Goal: Transaction & Acquisition: Purchase product/service

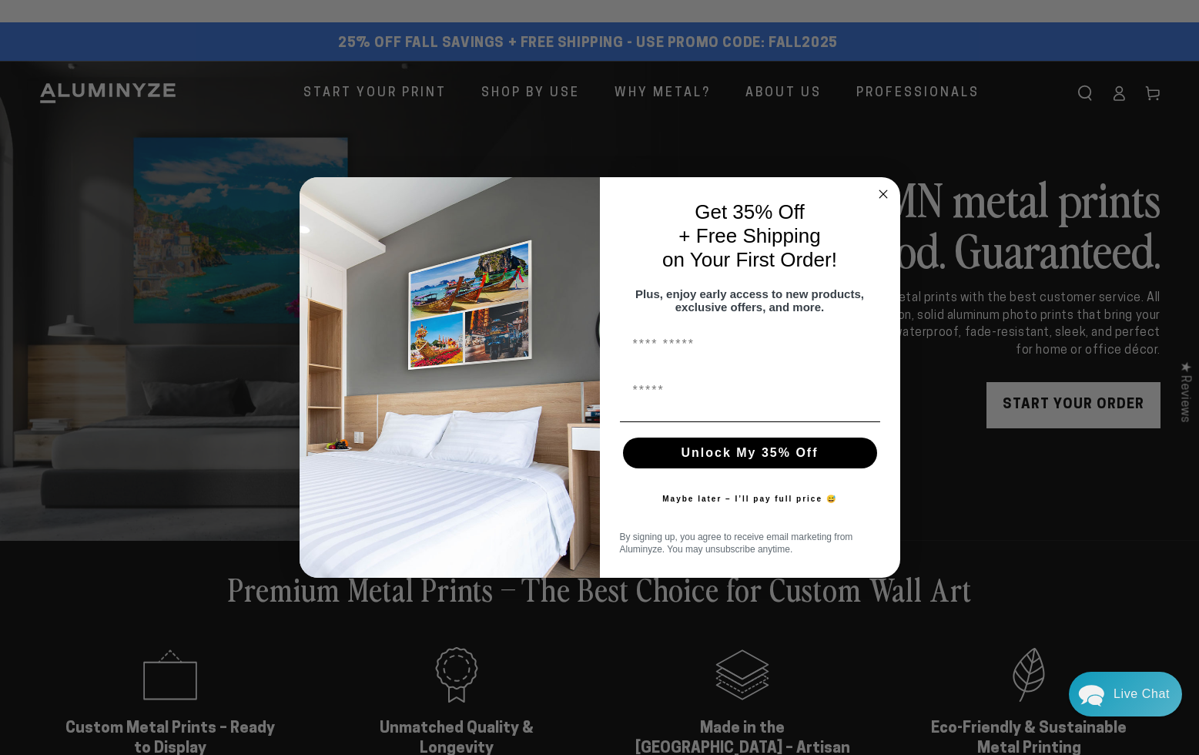
click at [887, 186] on circle "Close dialog" at bounding box center [883, 195] width 18 height 18
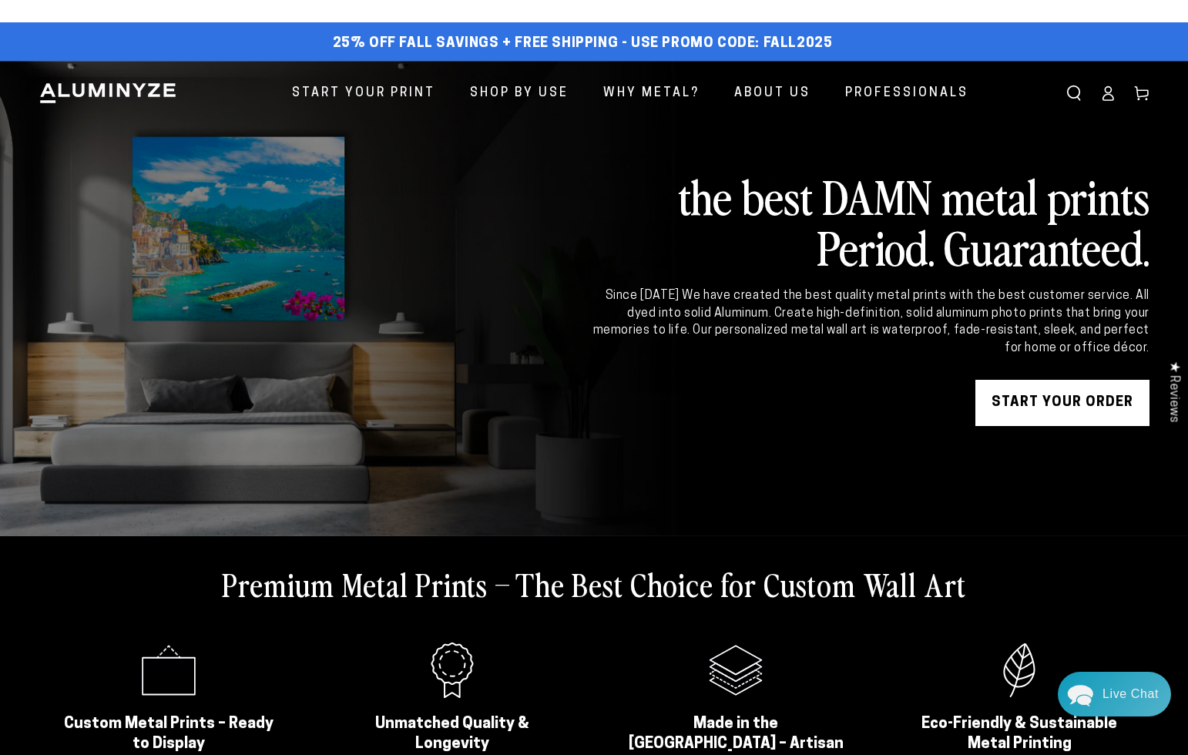
click at [1112, 92] on icon at bounding box center [1107, 93] width 15 height 15
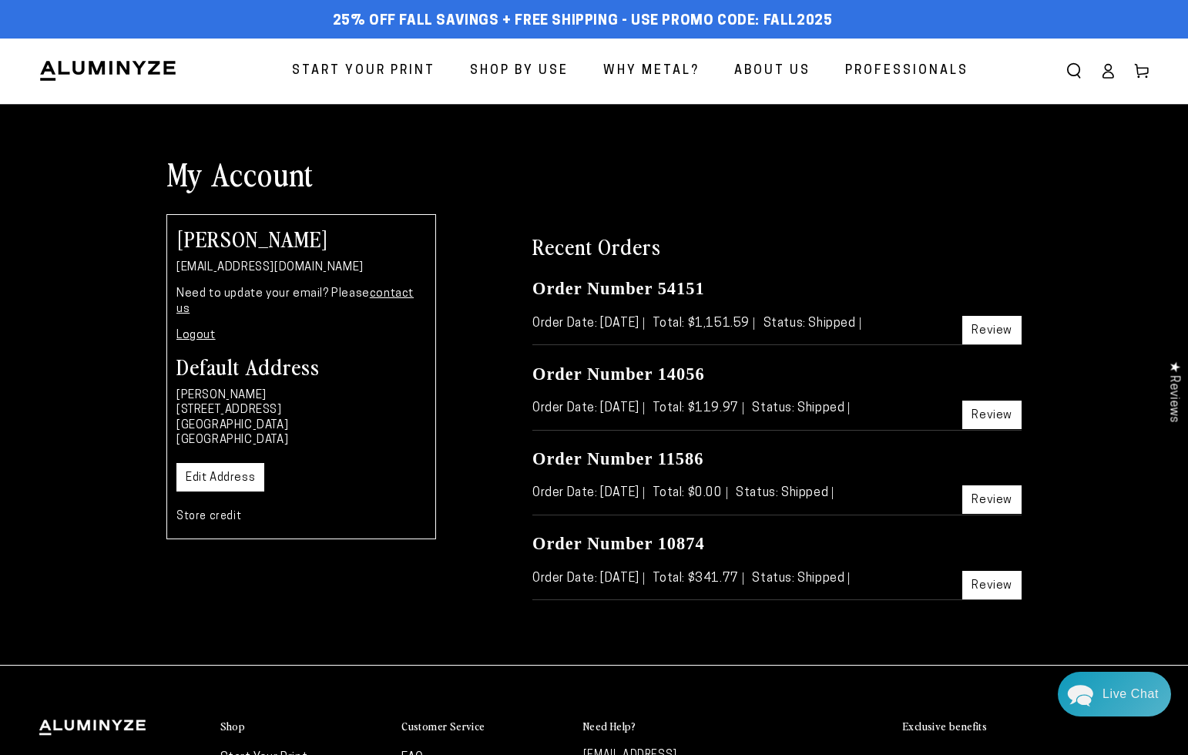
click at [367, 71] on span "Start Your Print" at bounding box center [363, 71] width 143 height 22
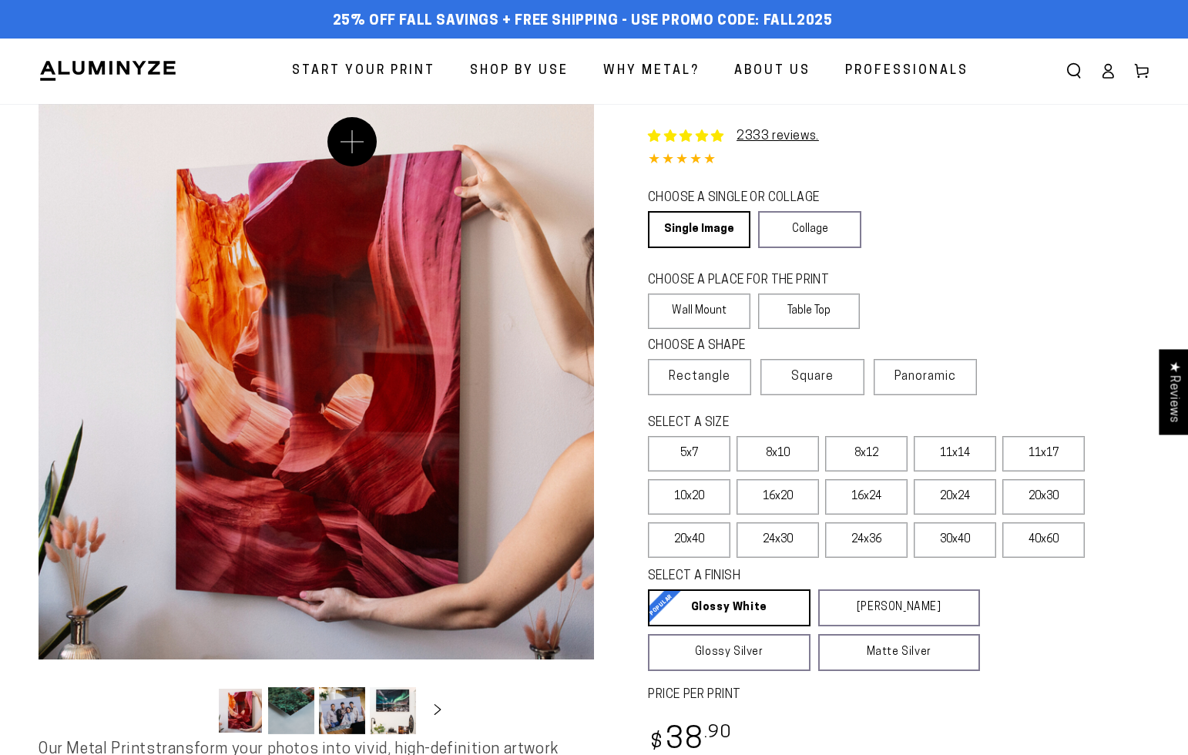
select select "**********"
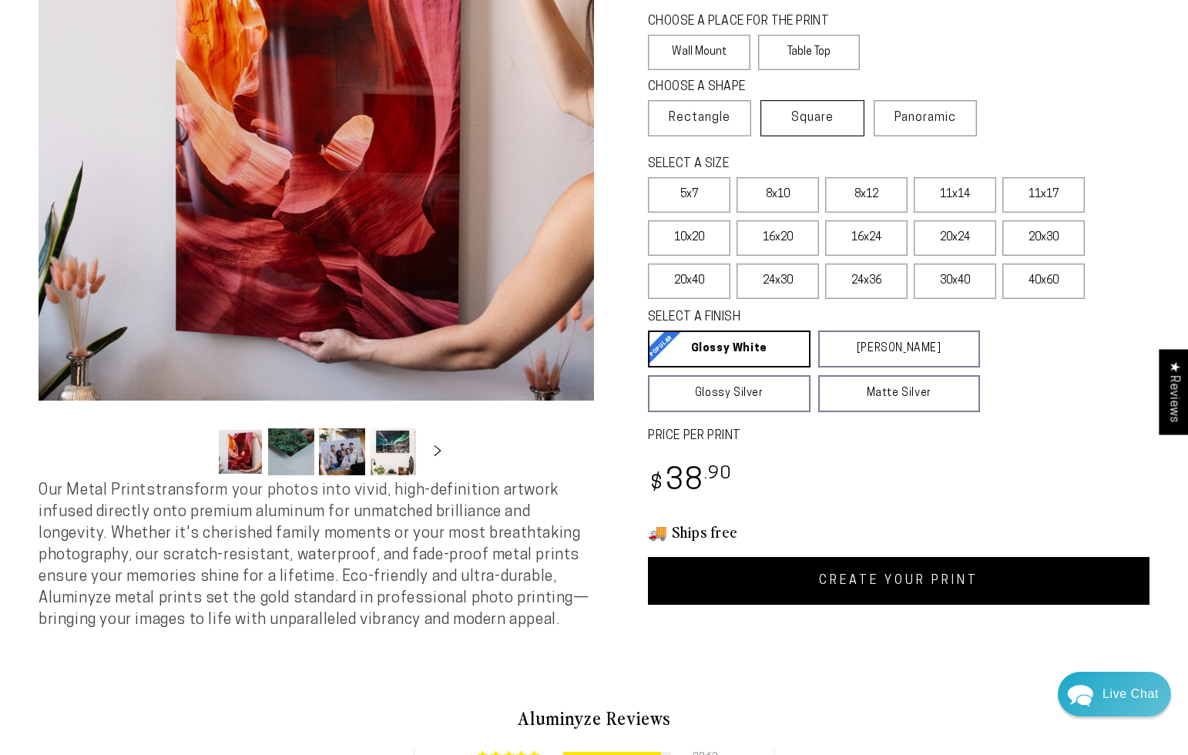
click at [814, 121] on span "Square" at bounding box center [812, 118] width 42 height 18
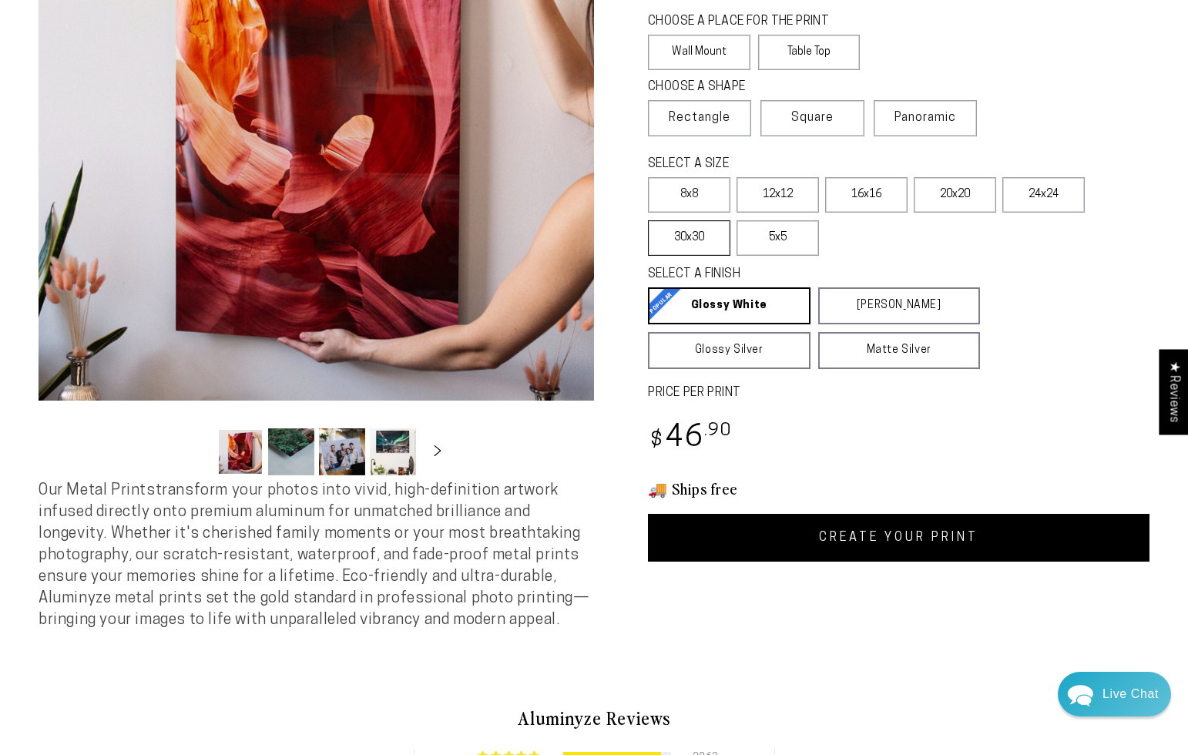
click at [696, 244] on label "30x30" at bounding box center [689, 237] width 82 height 35
click at [726, 122] on span "Rectangle" at bounding box center [700, 118] width 62 height 18
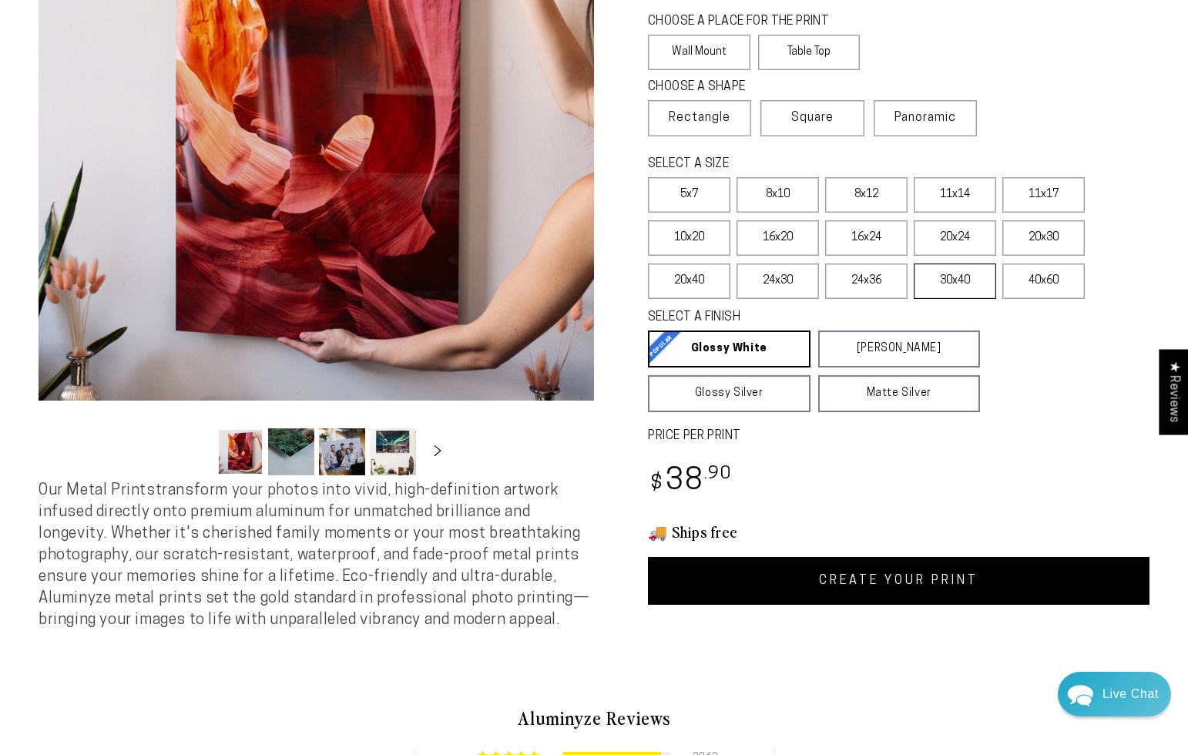
click at [958, 282] on label "30x40" at bounding box center [955, 280] width 82 height 35
click at [1055, 276] on label "40x60" at bounding box center [1043, 280] width 82 height 35
click at [1051, 284] on label "40x60" at bounding box center [1043, 280] width 82 height 35
click at [970, 281] on label "30x40" at bounding box center [955, 280] width 82 height 35
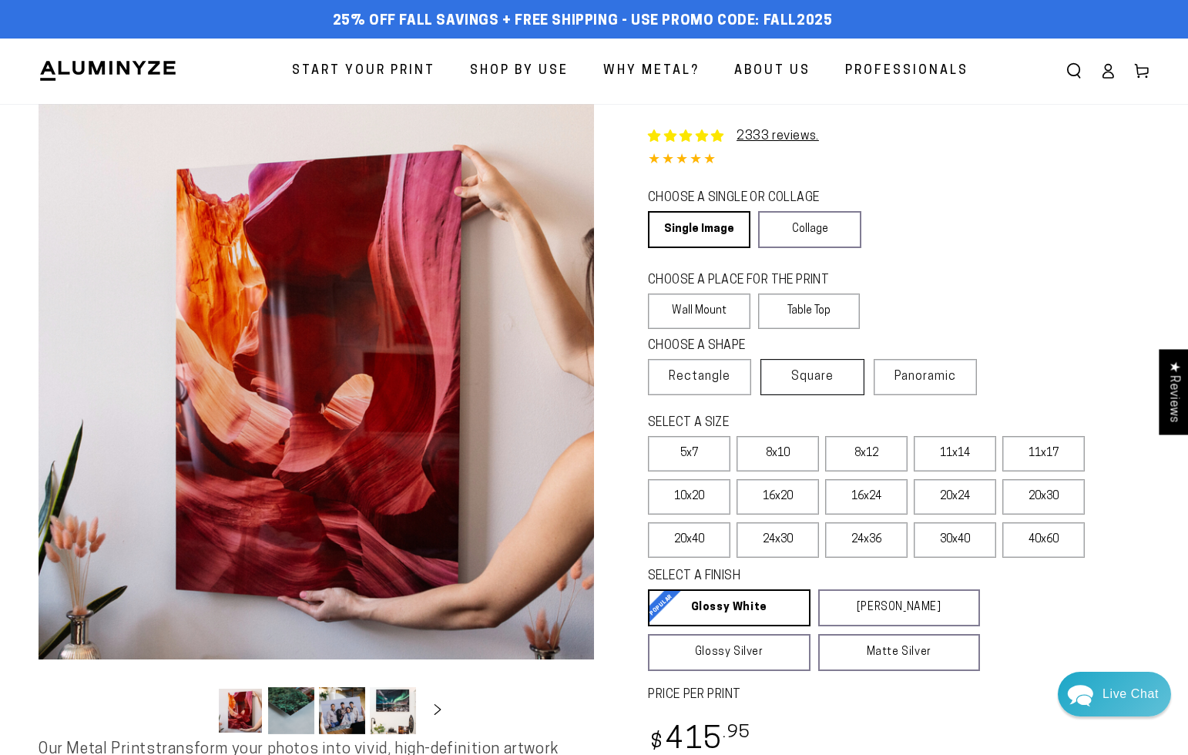
click at [812, 377] on span "Square" at bounding box center [812, 376] width 42 height 18
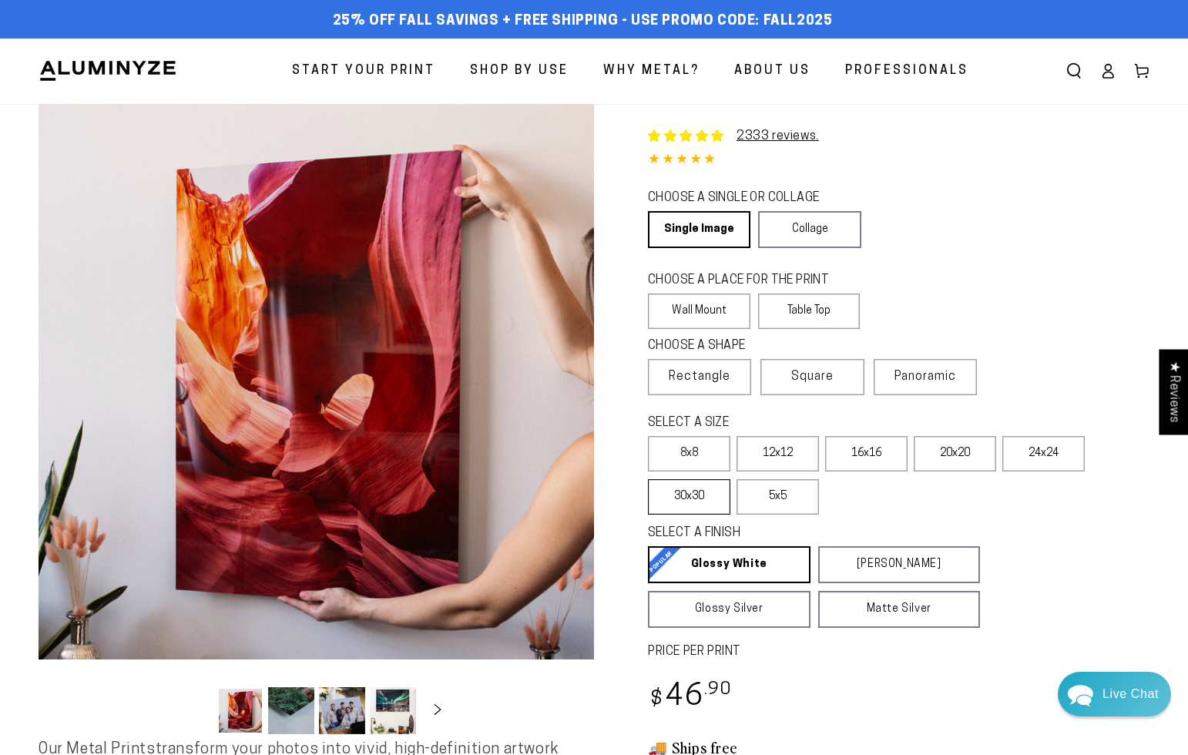
click at [682, 502] on label "30x30" at bounding box center [689, 496] width 82 height 35
click at [698, 502] on label "30x30" at bounding box center [689, 496] width 82 height 35
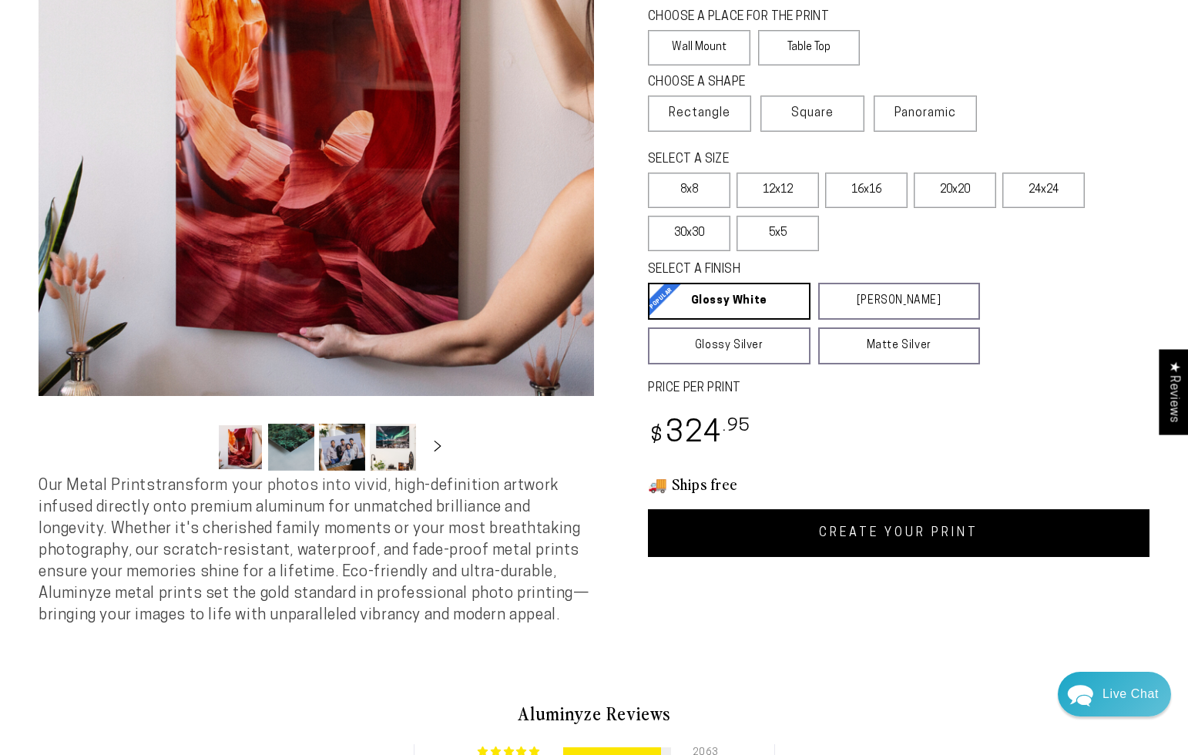
scroll to position [320, 0]
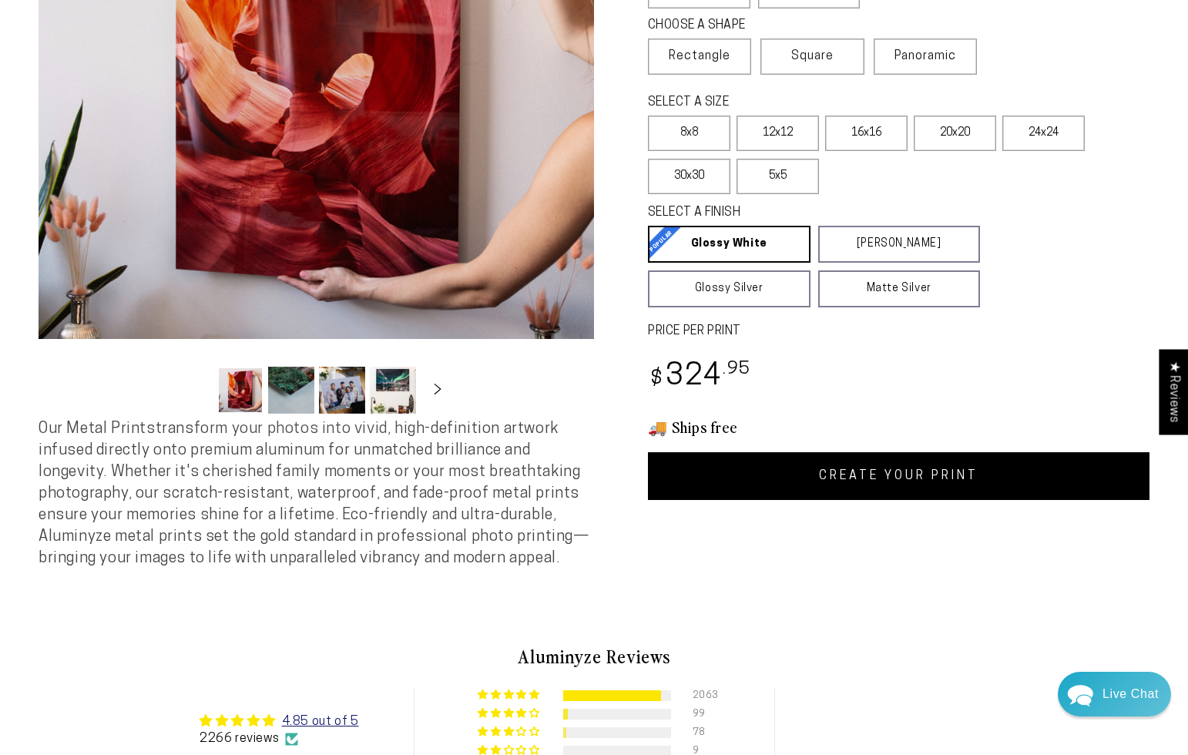
click at [864, 475] on link "CREATE YOUR PRINT" at bounding box center [899, 476] width 502 height 48
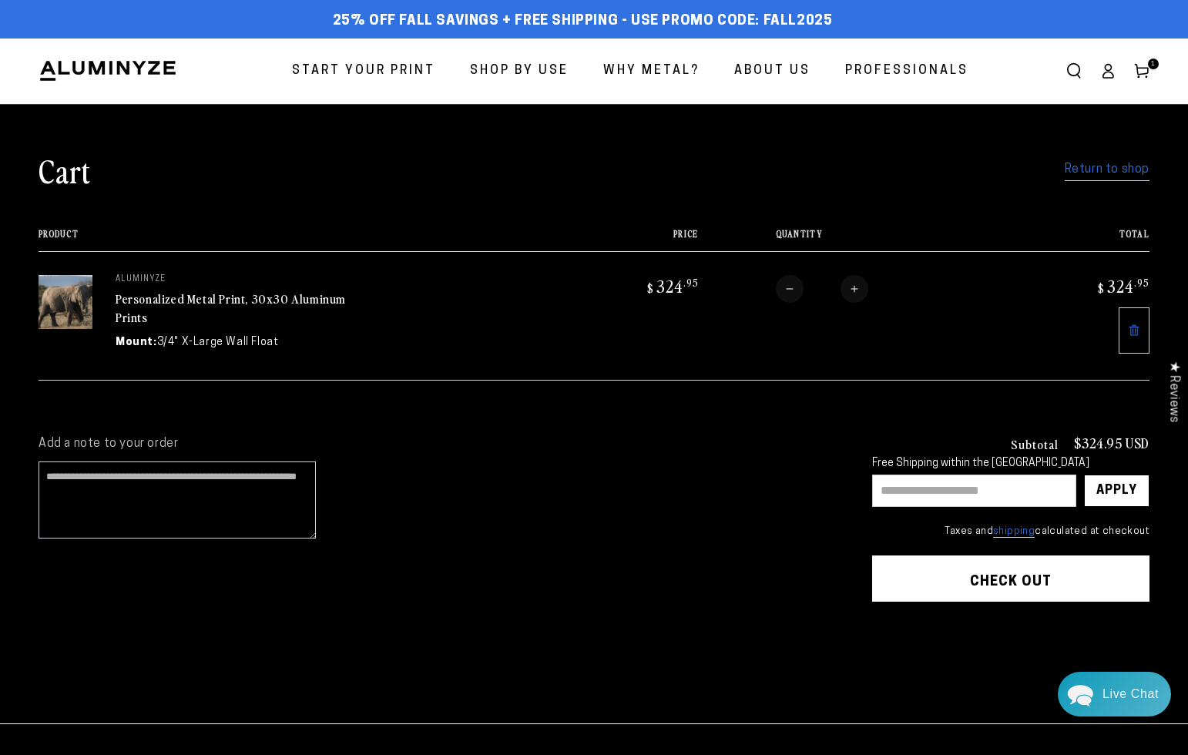
click at [375, 70] on span "Start Your Print" at bounding box center [363, 71] width 143 height 22
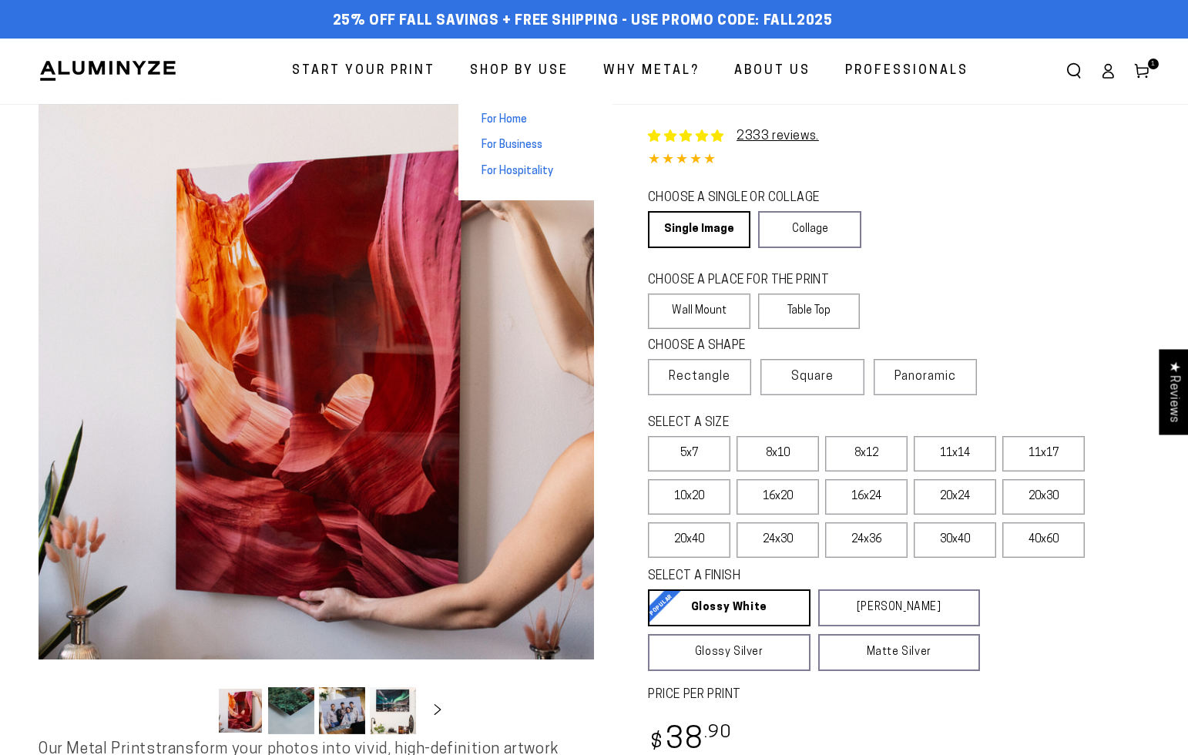
select select "**********"
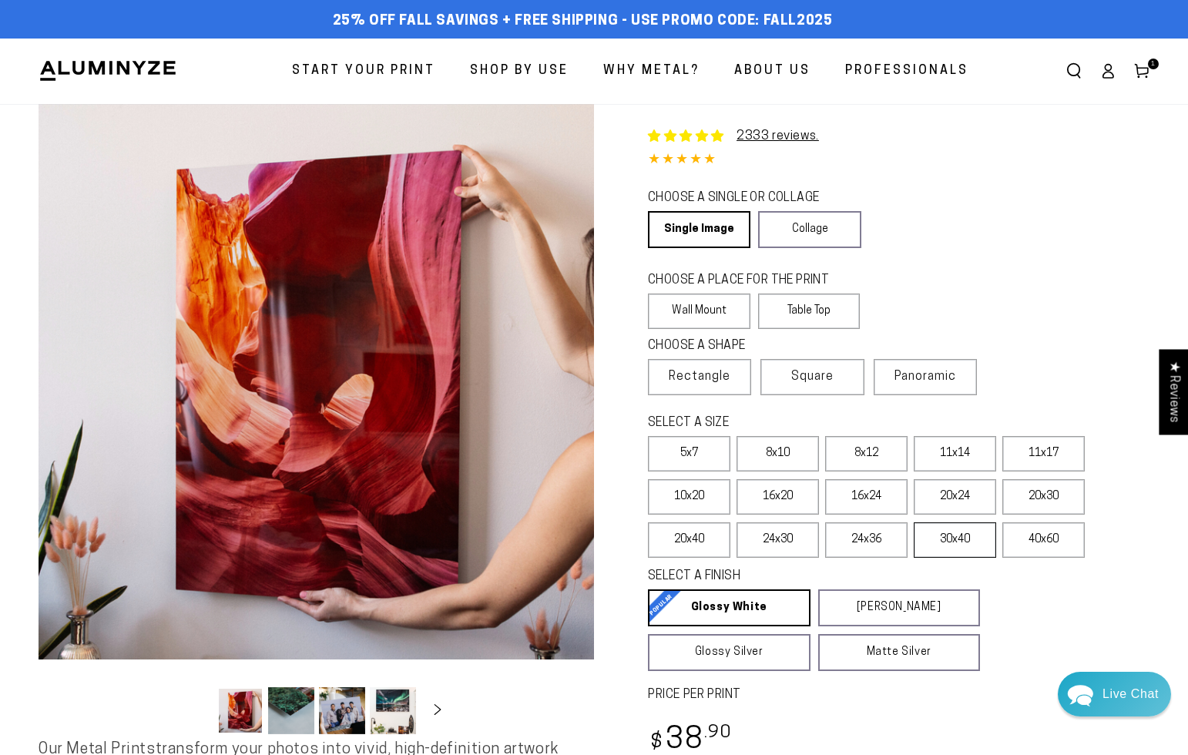
click at [965, 549] on label "30x40" at bounding box center [955, 539] width 82 height 35
click at [1054, 545] on label "40x60" at bounding box center [1043, 539] width 82 height 35
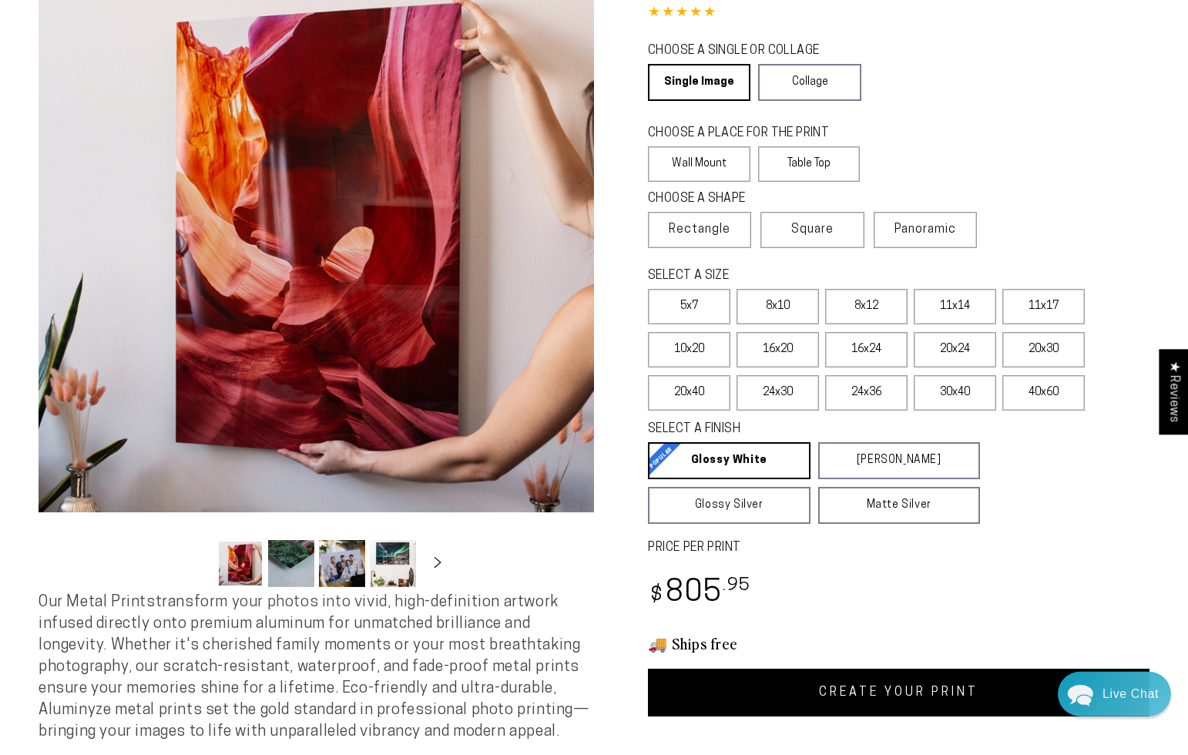
scroll to position [185, 0]
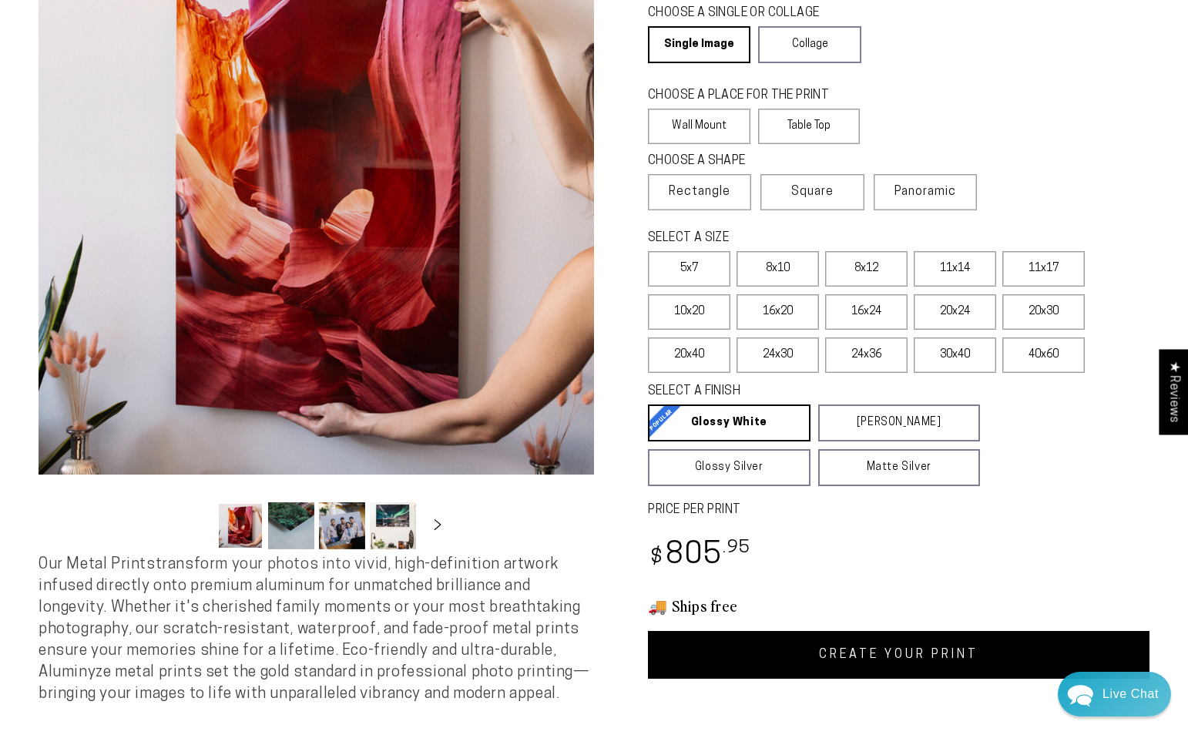
click at [900, 666] on link "CREATE YOUR PRINT" at bounding box center [899, 655] width 502 height 48
